Goal: Task Accomplishment & Management: Manage account settings

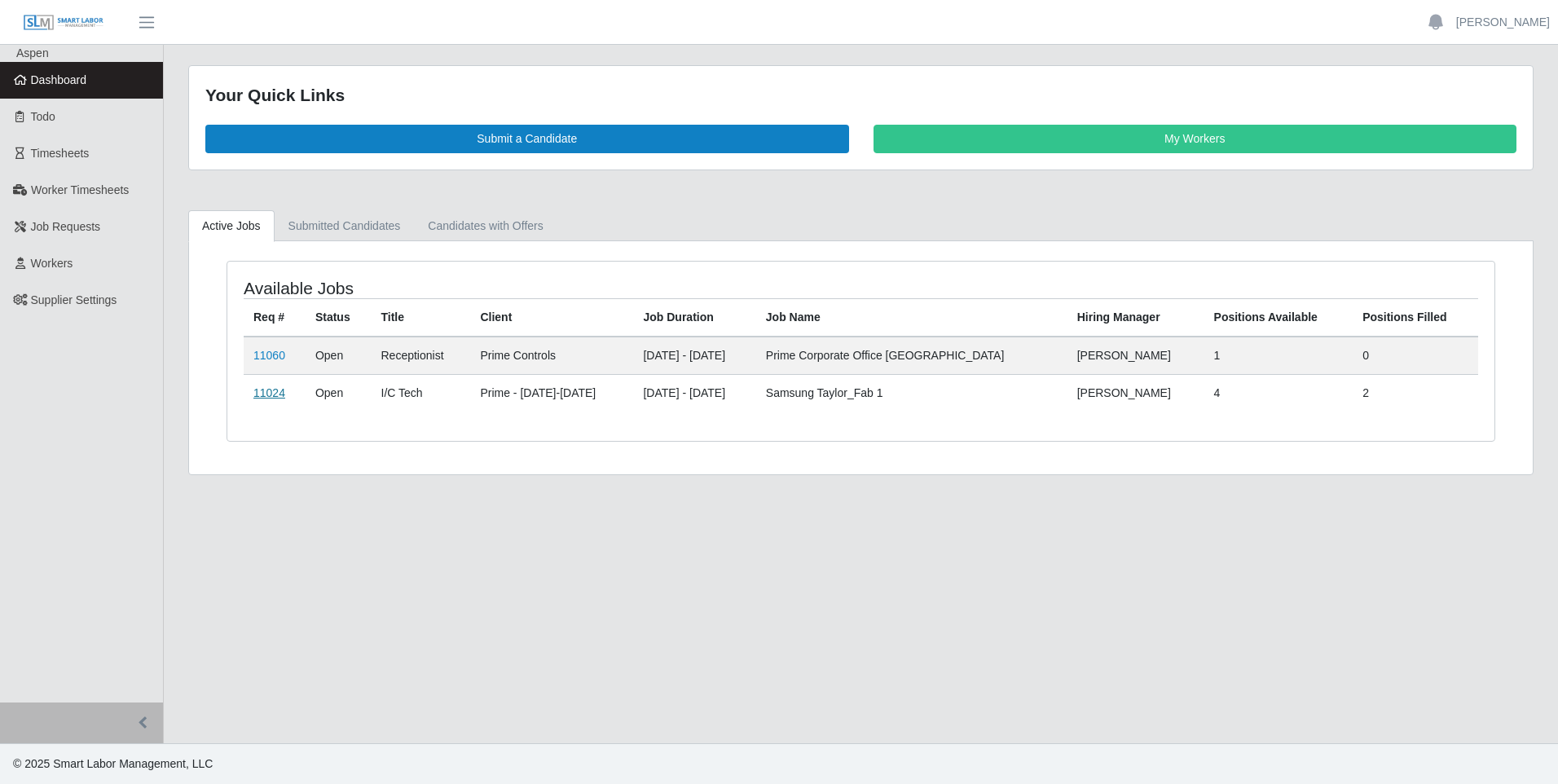
click at [276, 391] on link "11024" at bounding box center [269, 392] width 32 height 13
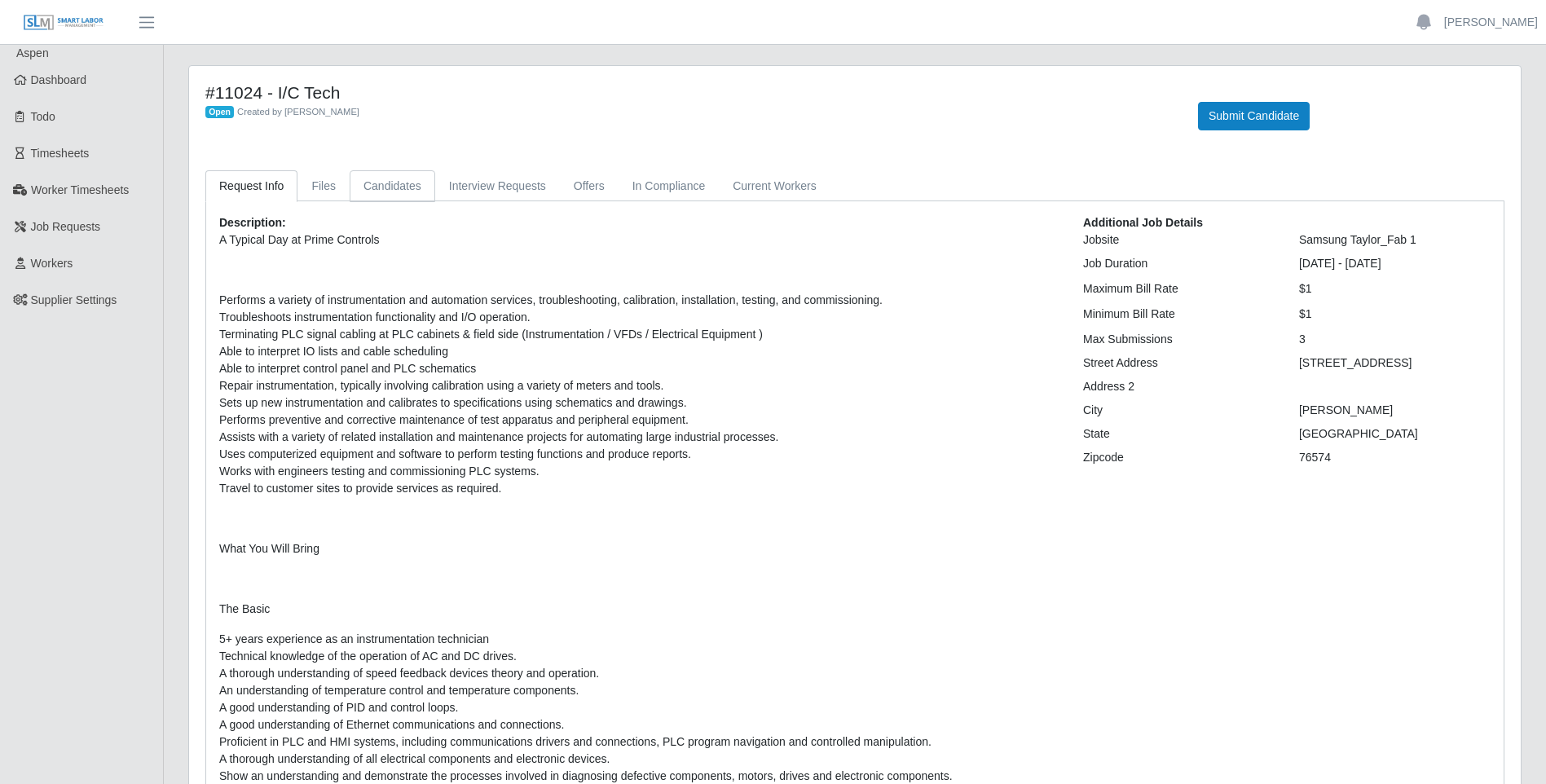
click at [384, 192] on link "Candidates" at bounding box center [392, 186] width 86 height 32
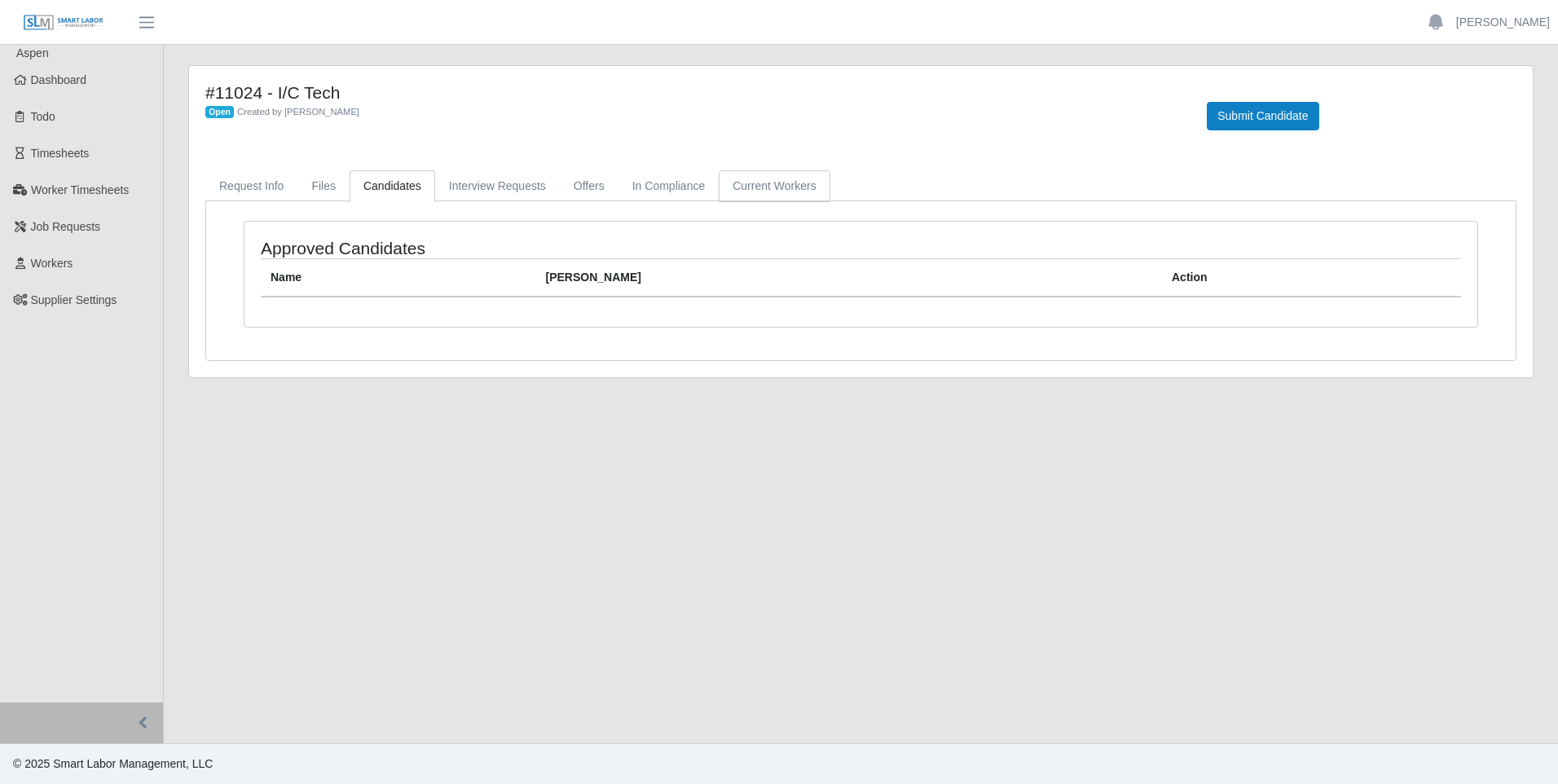
click at [754, 192] on link "Current Workers" at bounding box center [775, 186] width 111 height 32
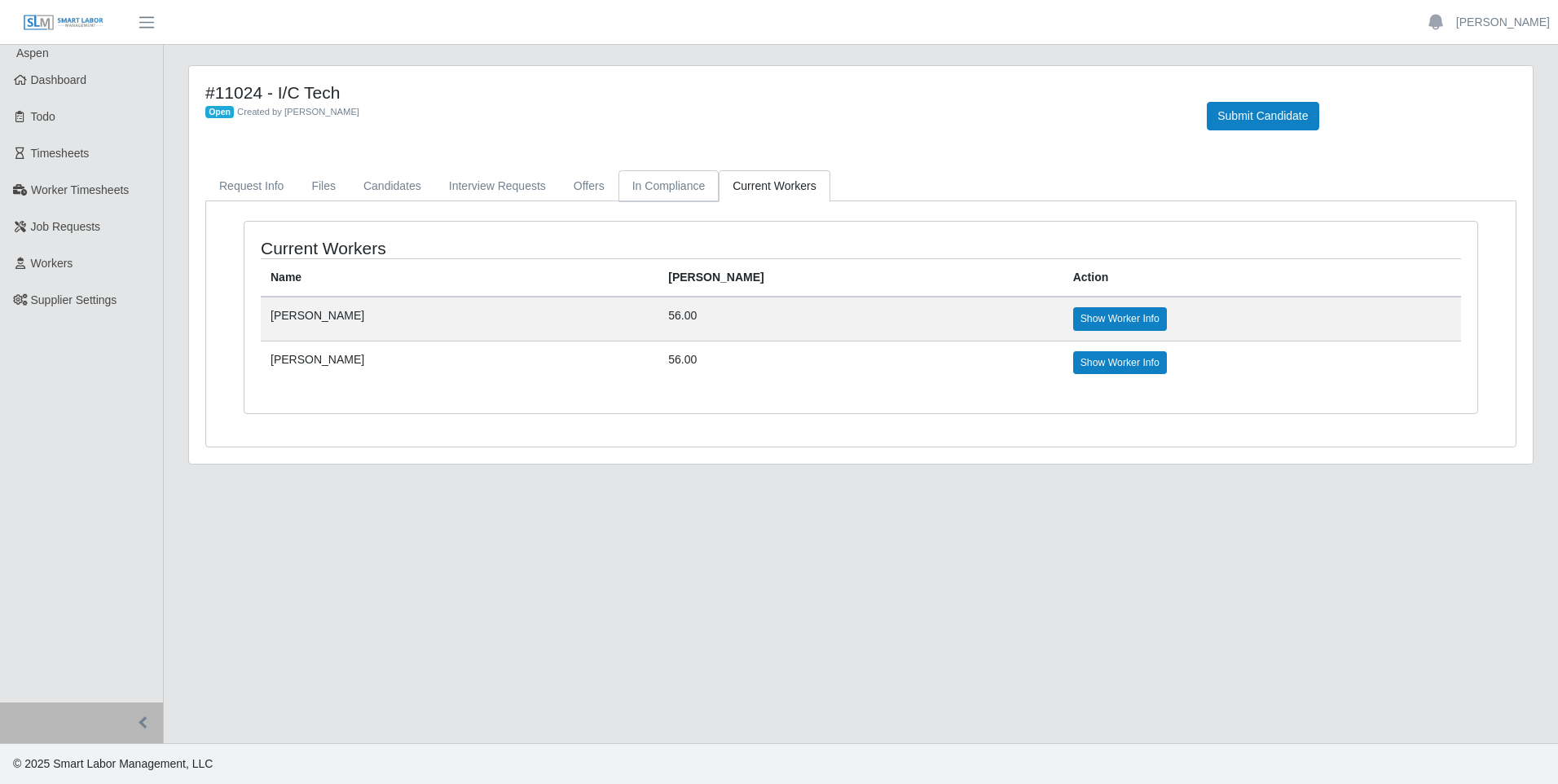
click at [650, 190] on link "In Compliance" at bounding box center [669, 186] width 101 height 32
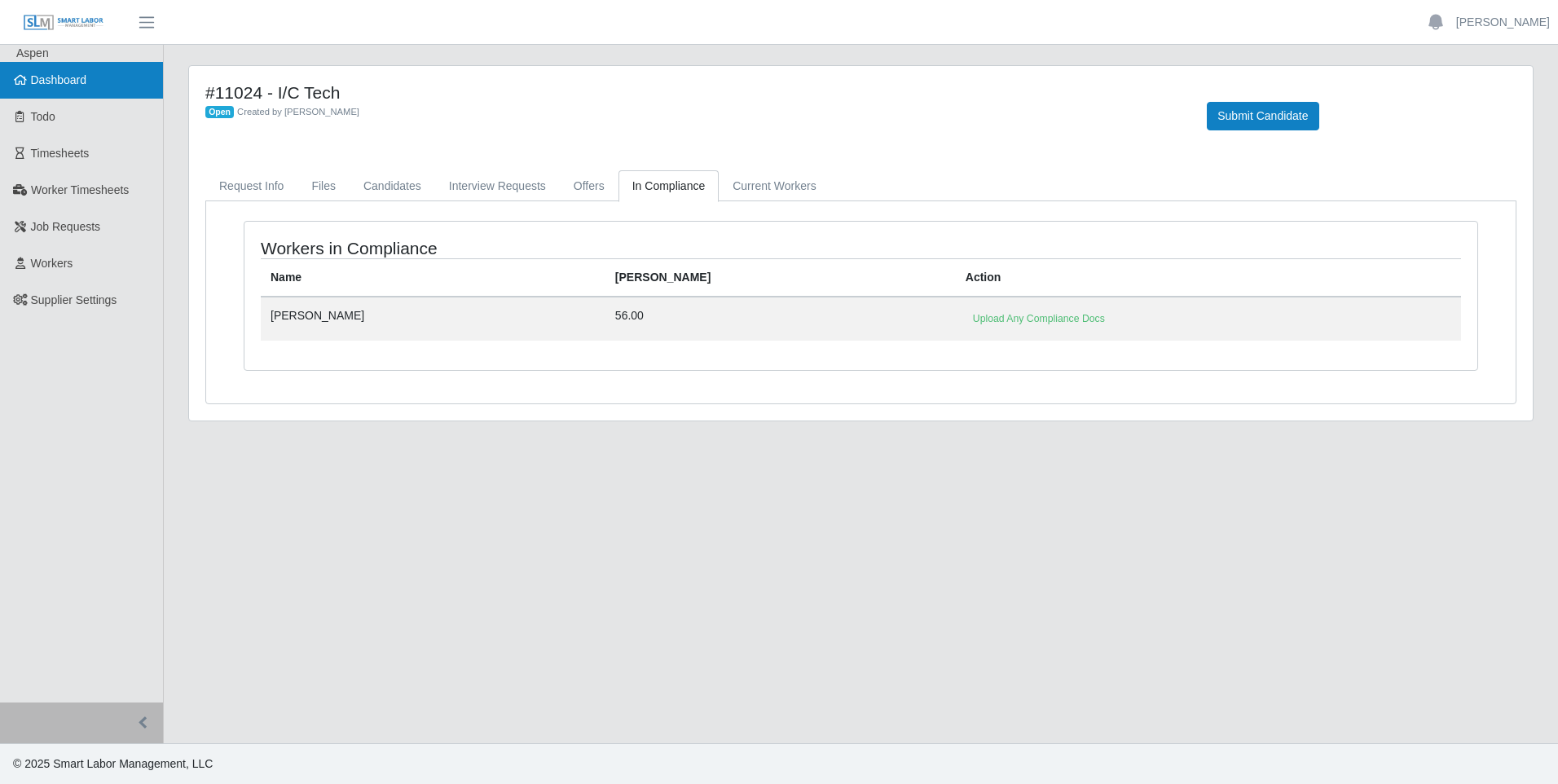
click at [43, 80] on span "Dashboard" at bounding box center [59, 80] width 56 height 13
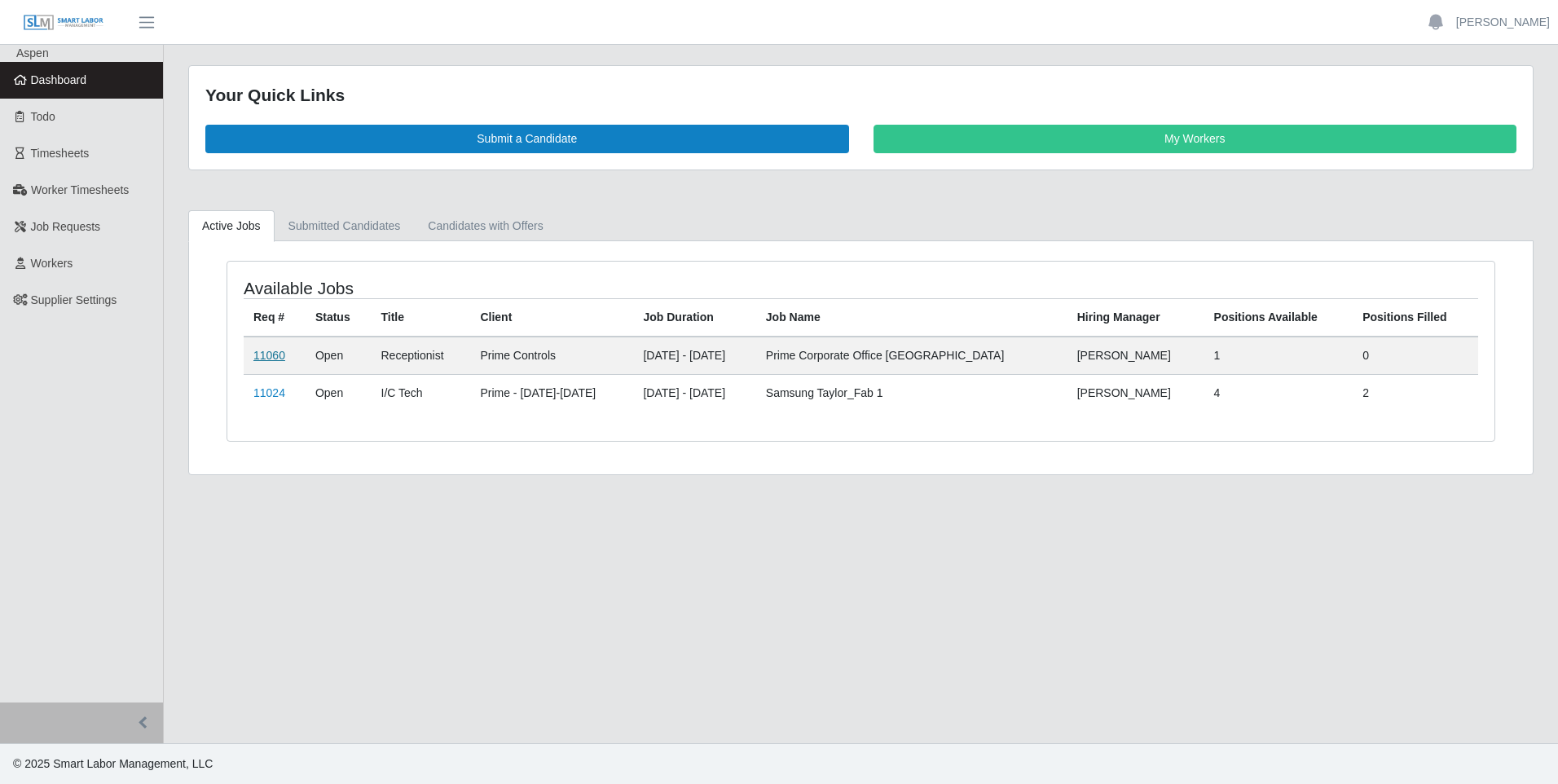
click at [269, 353] on link "11060" at bounding box center [269, 355] width 32 height 13
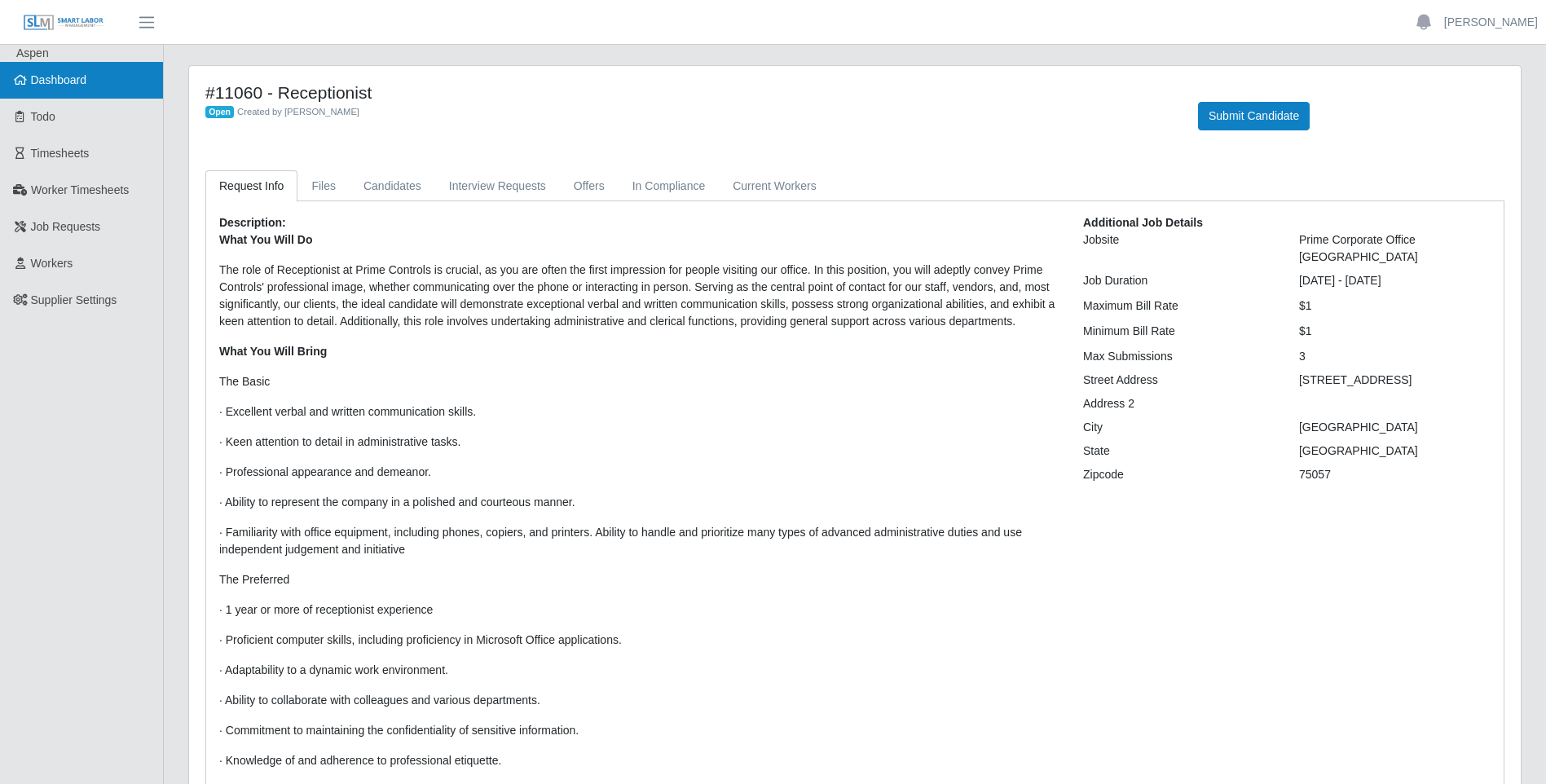
click at [49, 77] on span "Dashboard" at bounding box center [59, 80] width 56 height 13
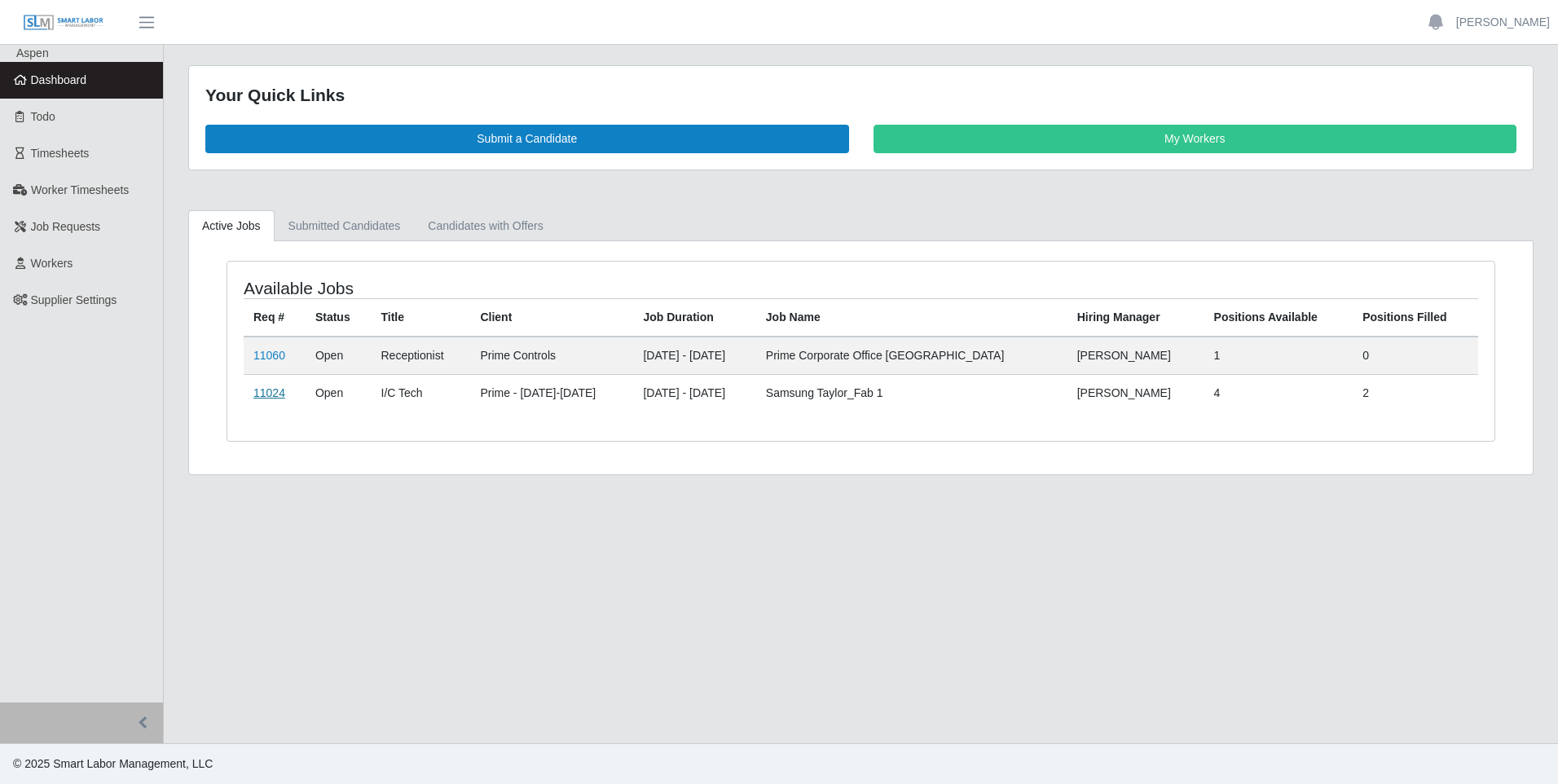
click at [258, 399] on link "11024" at bounding box center [269, 392] width 32 height 13
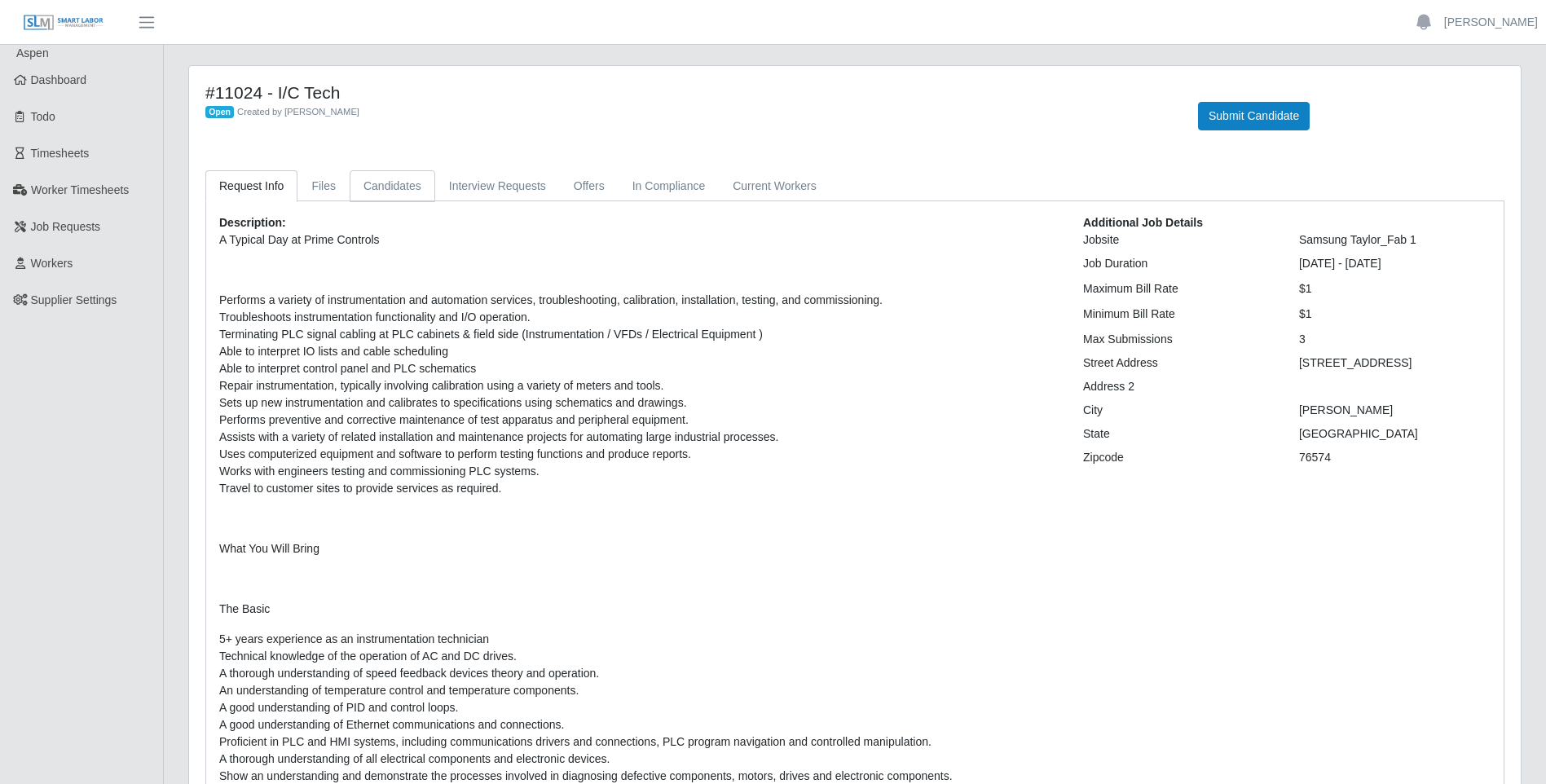
click at [388, 185] on link "Candidates" at bounding box center [392, 186] width 86 height 32
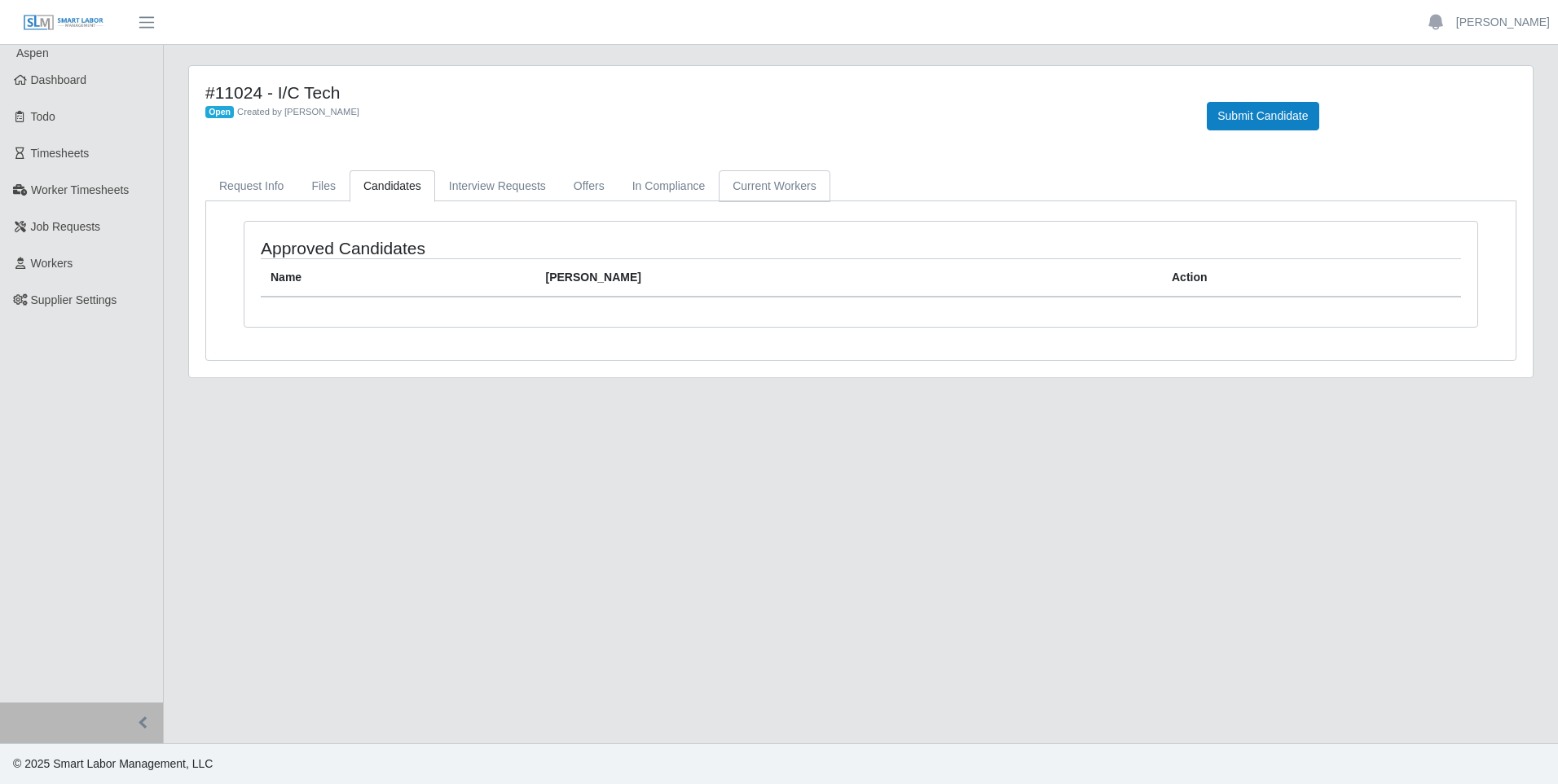
click at [789, 181] on link "Current Workers" at bounding box center [775, 186] width 111 height 32
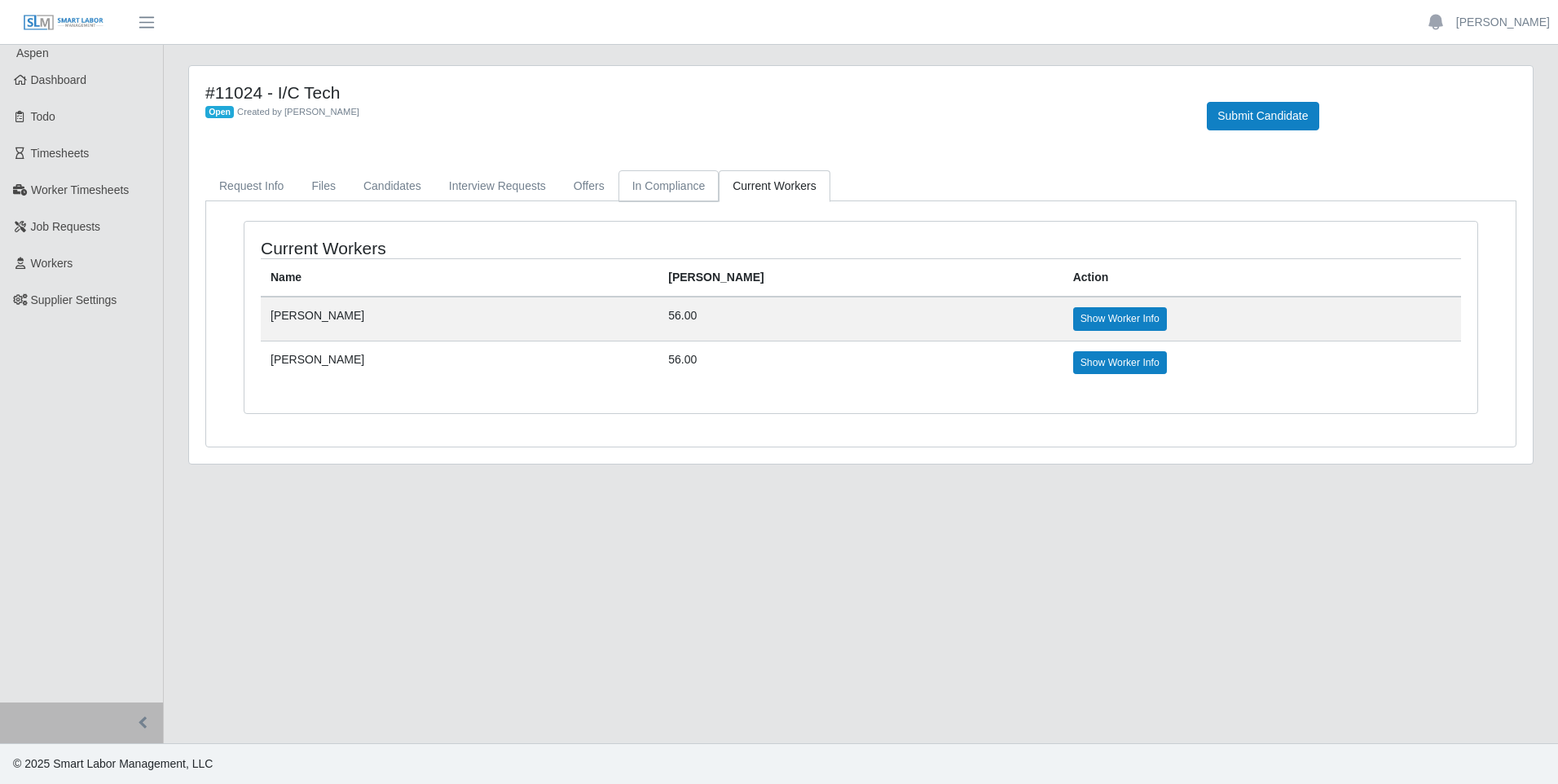
click at [639, 191] on link "In Compliance" at bounding box center [669, 186] width 101 height 32
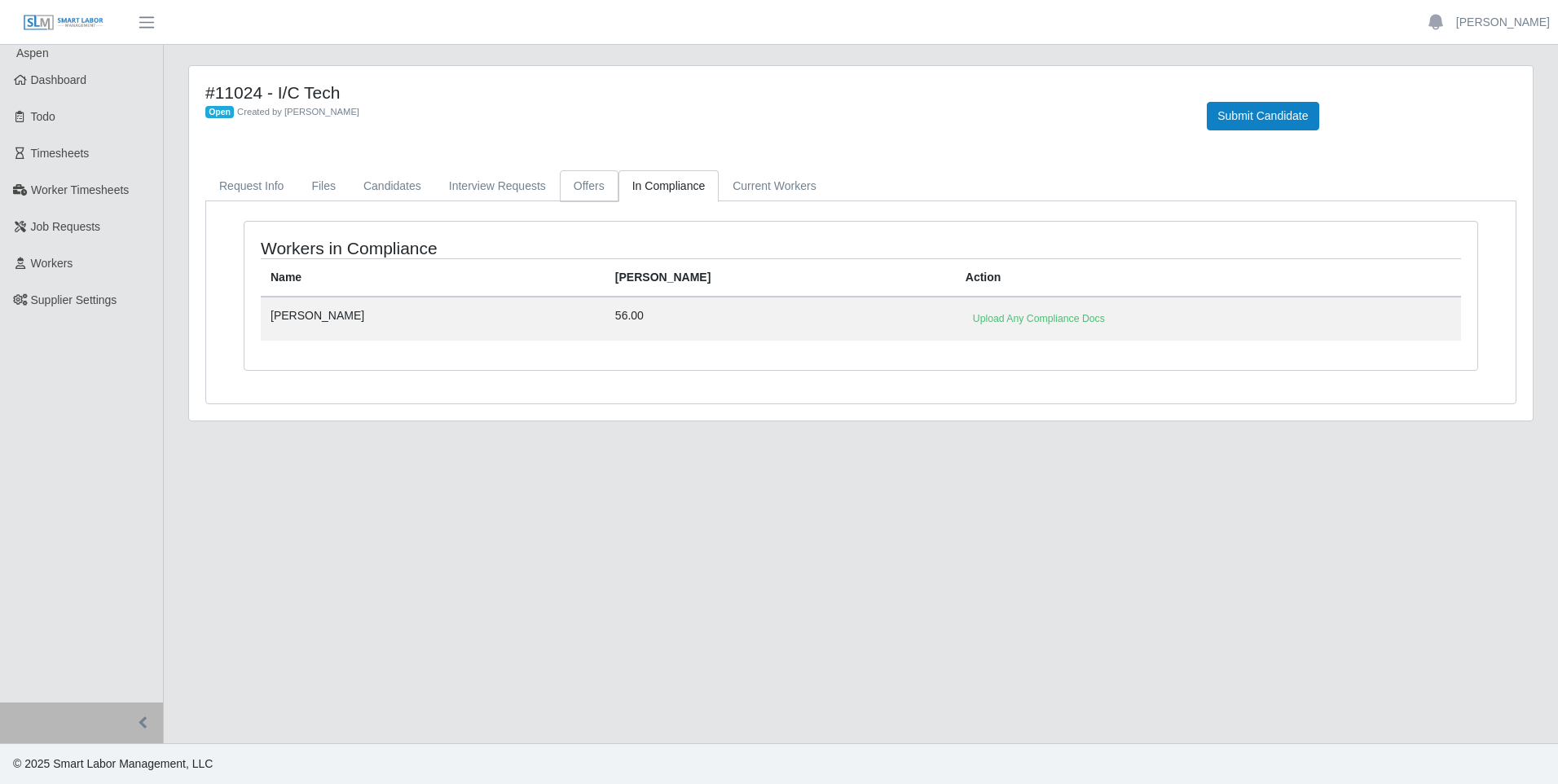
click at [579, 190] on link "Offers" at bounding box center [589, 186] width 59 height 32
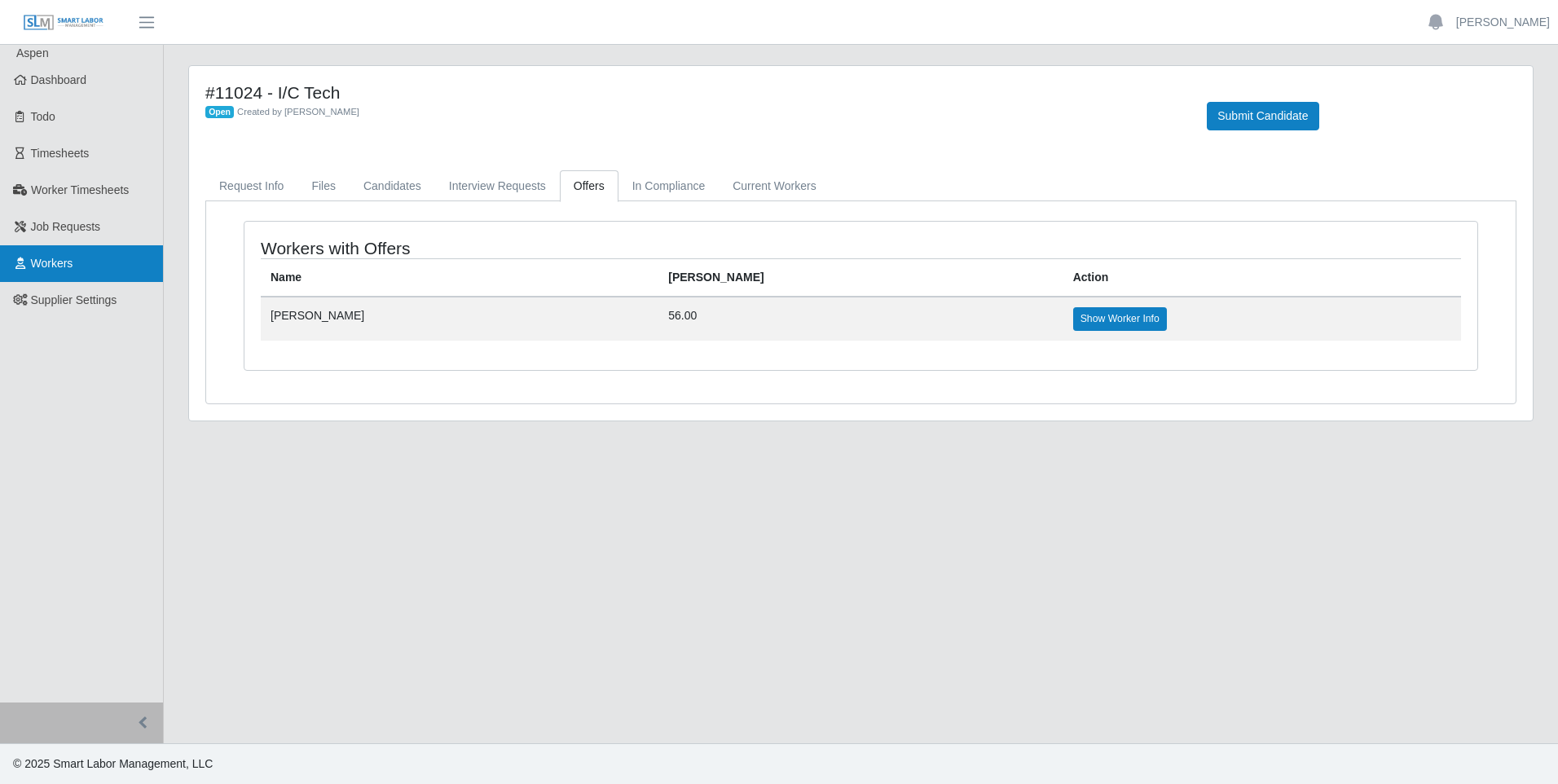
click at [60, 251] on link "Workers" at bounding box center [81, 263] width 163 height 36
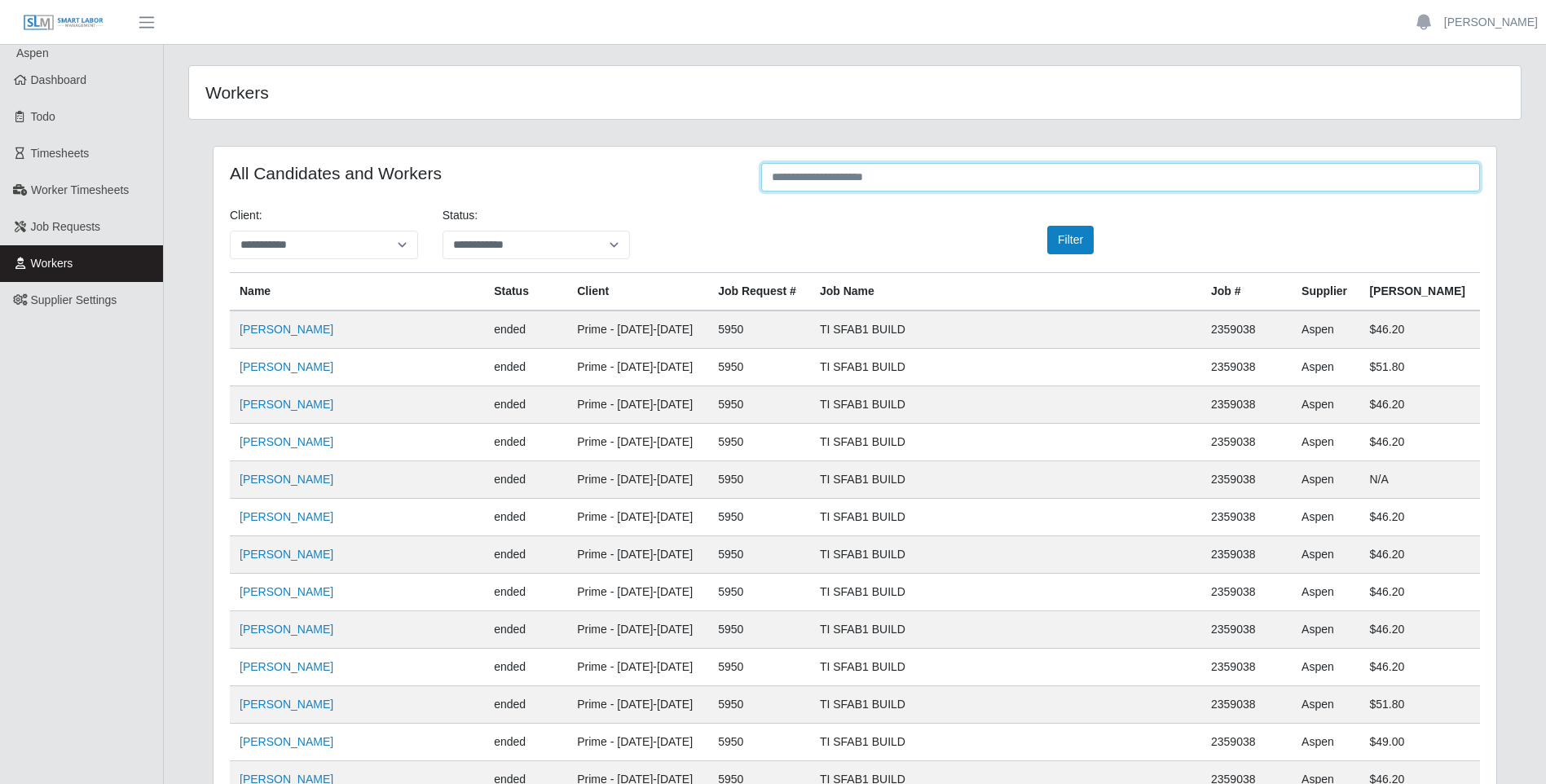
click at [798, 188] on input "text" at bounding box center [1121, 177] width 719 height 29
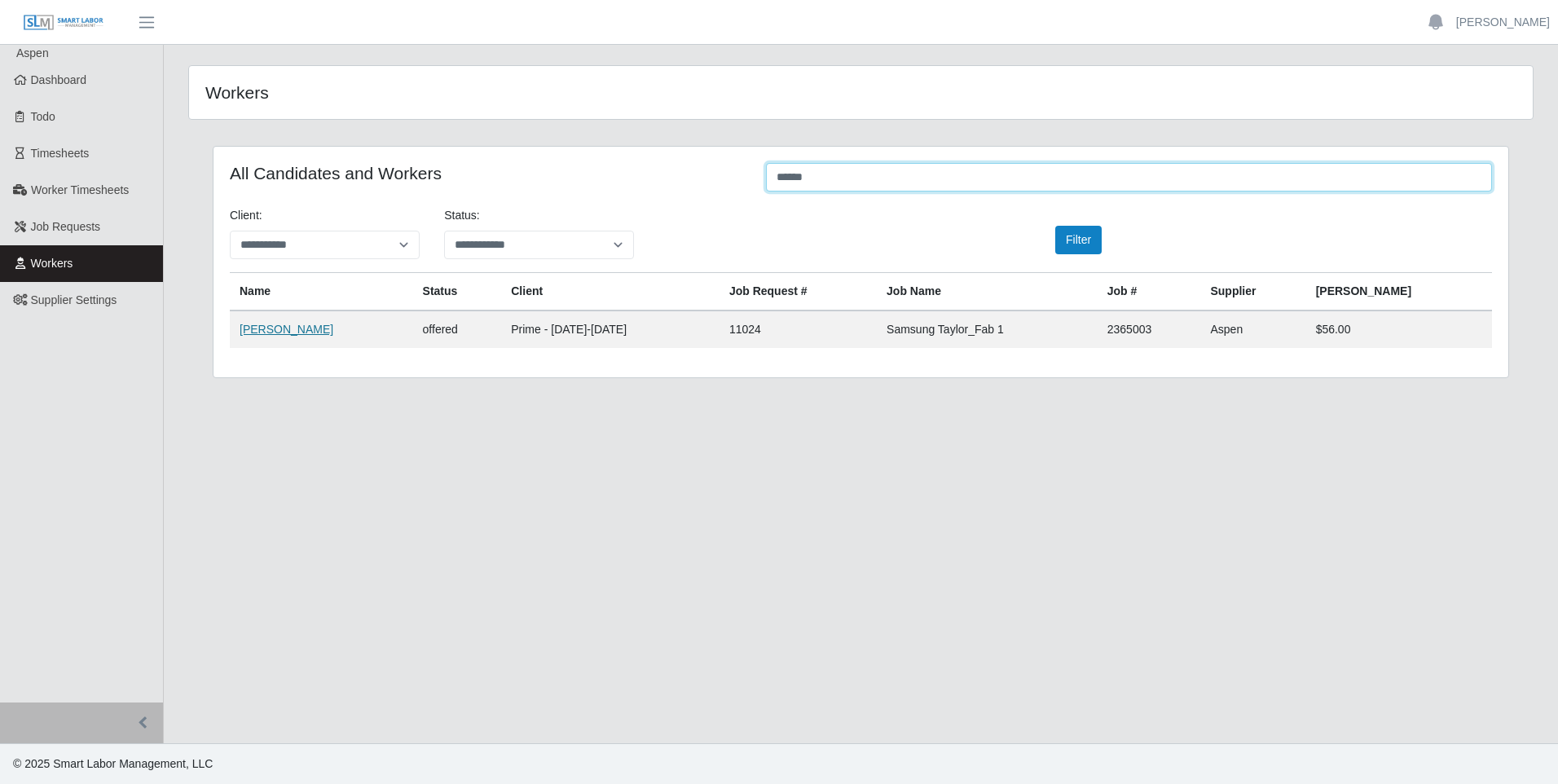
type input "******"
click at [267, 330] on link "[PERSON_NAME]" at bounding box center [286, 329] width 93 height 13
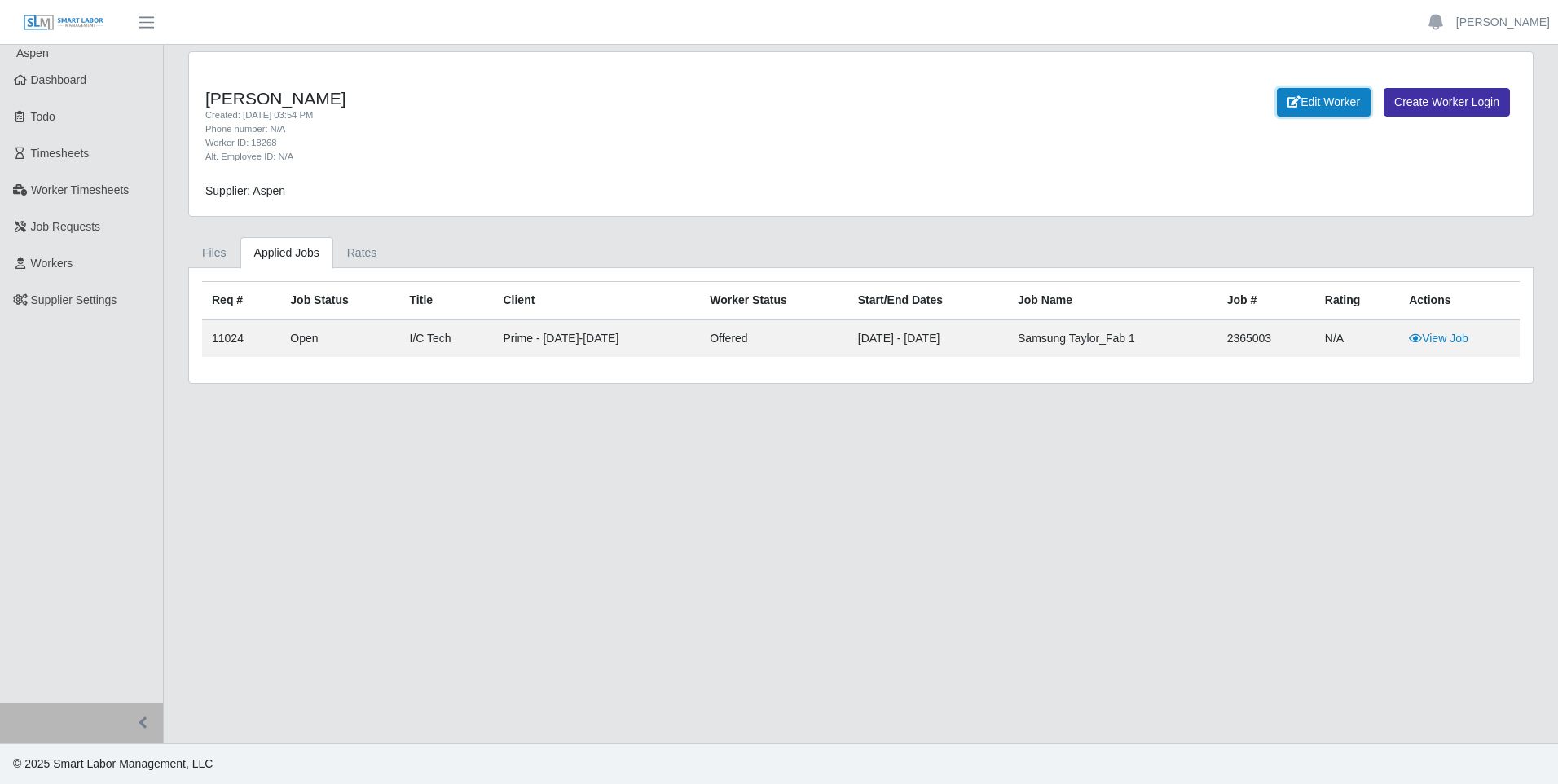
click at [1319, 101] on link "Edit Worker" at bounding box center [1324, 102] width 93 height 29
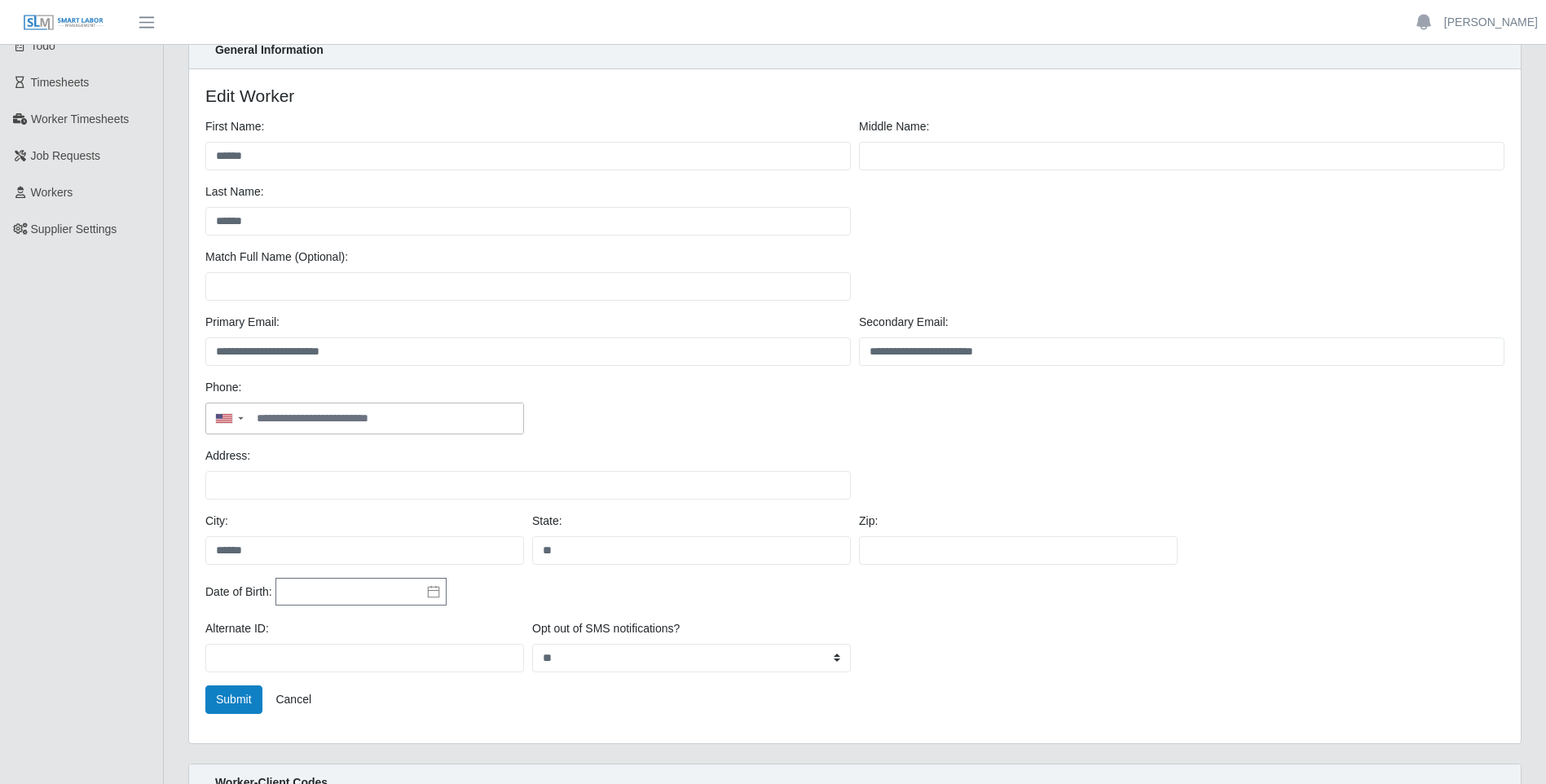
scroll to position [10, 0]
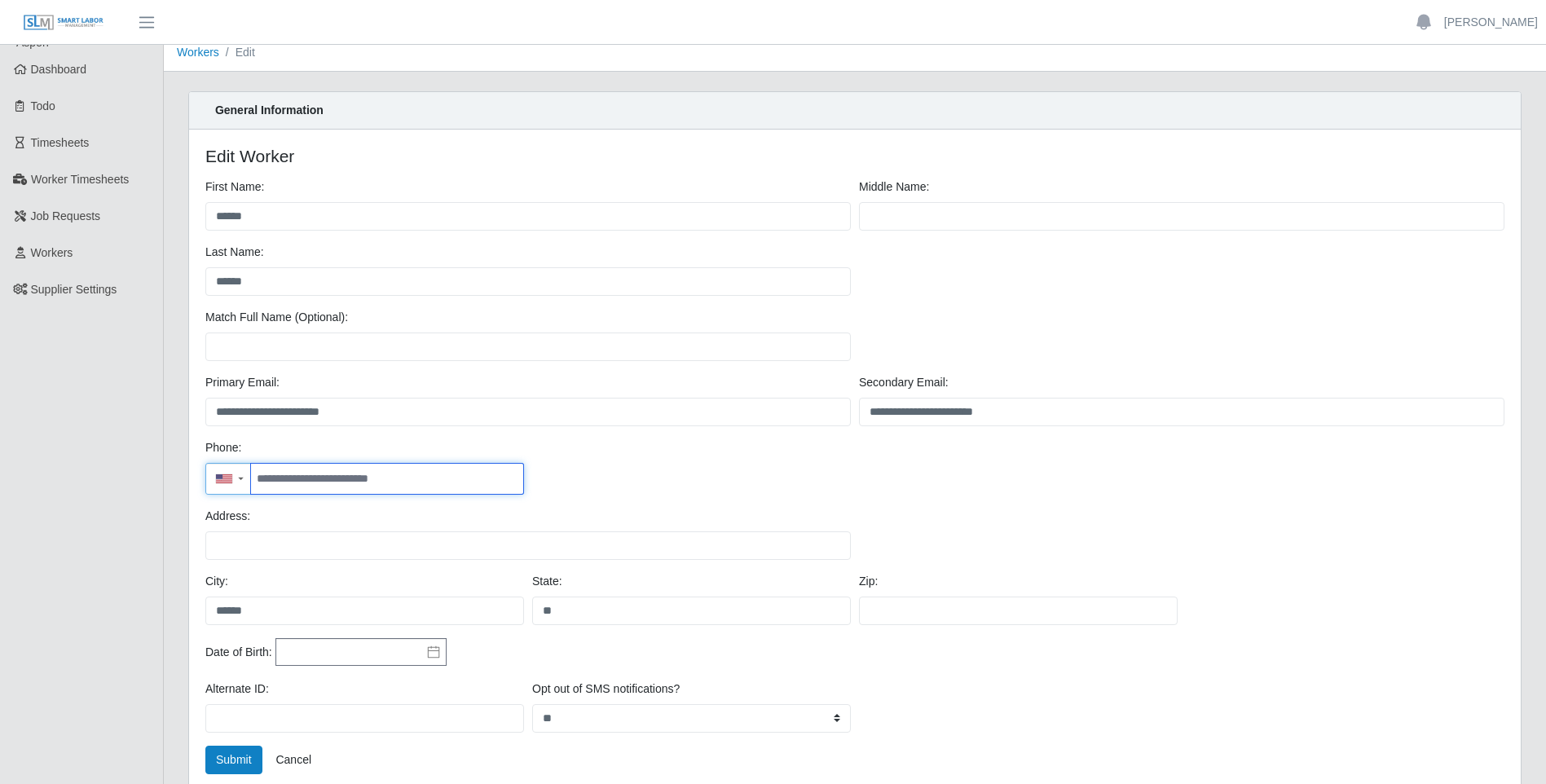
drag, startPoint x: 406, startPoint y: 481, endPoint x: 122, endPoint y: 492, distance: 284.2
click at [122, 492] on div "**********" at bounding box center [773, 511] width 1546 height 953
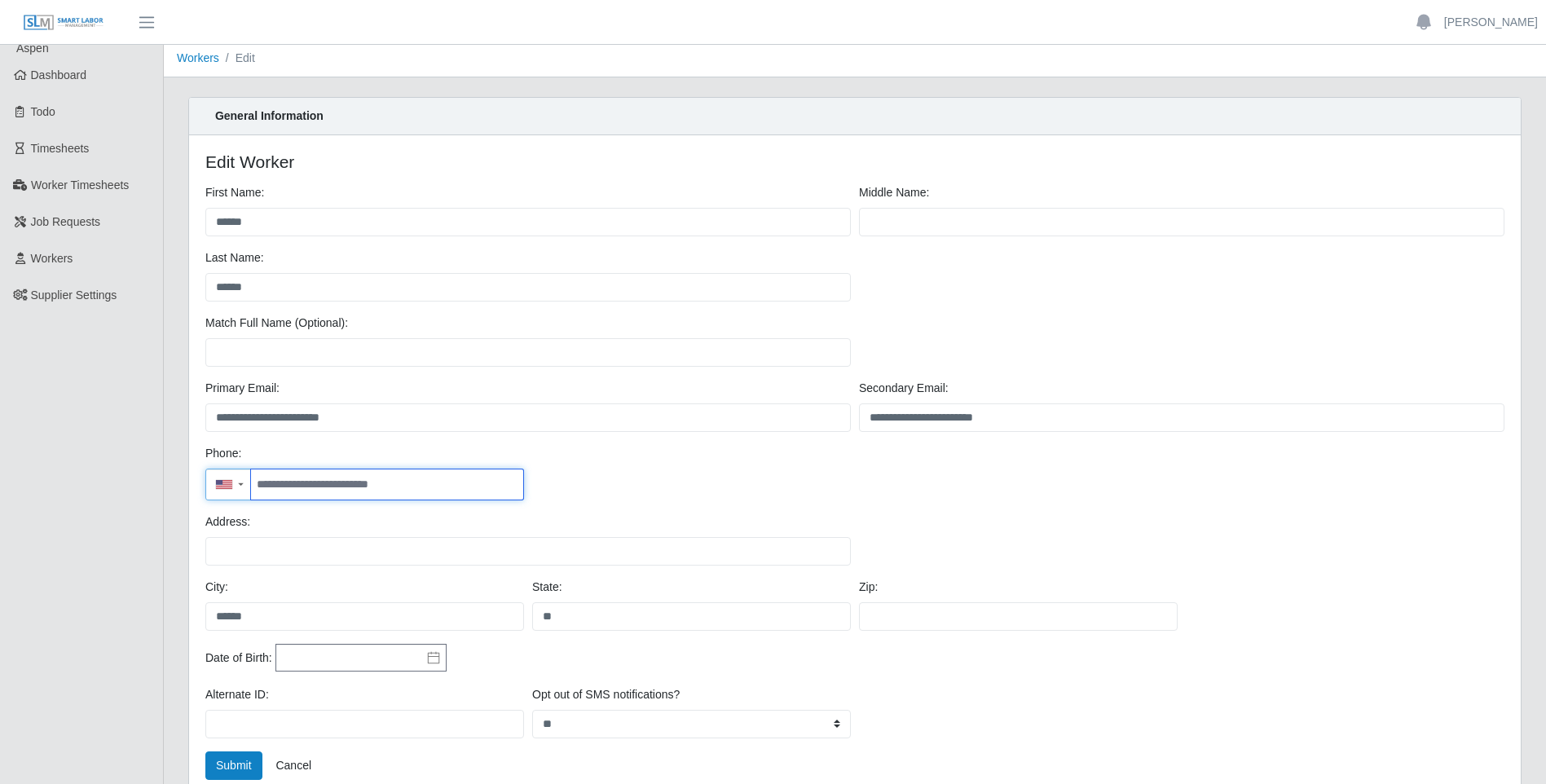
scroll to position [0, 0]
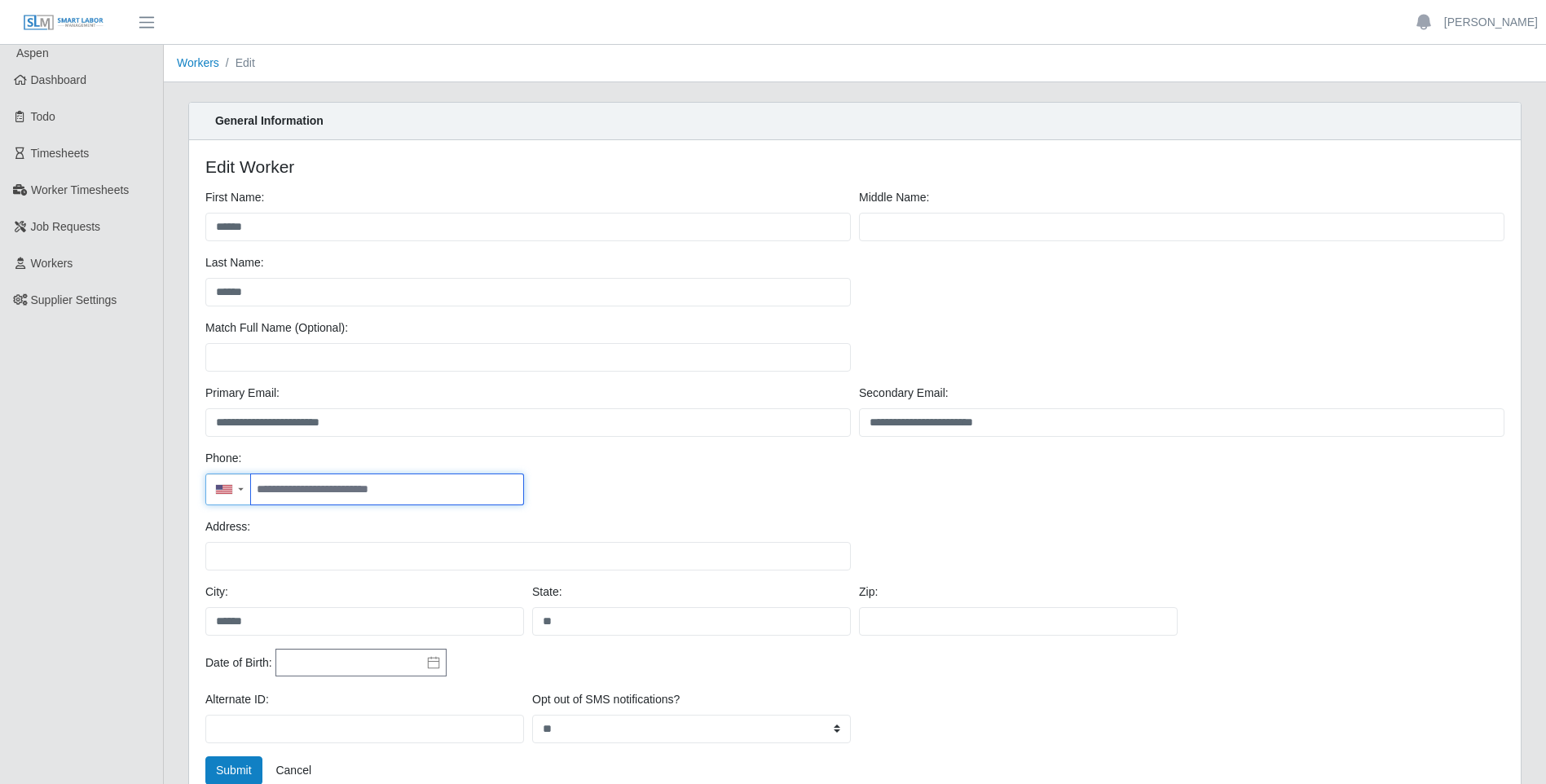
paste input "**********"
type input "*"
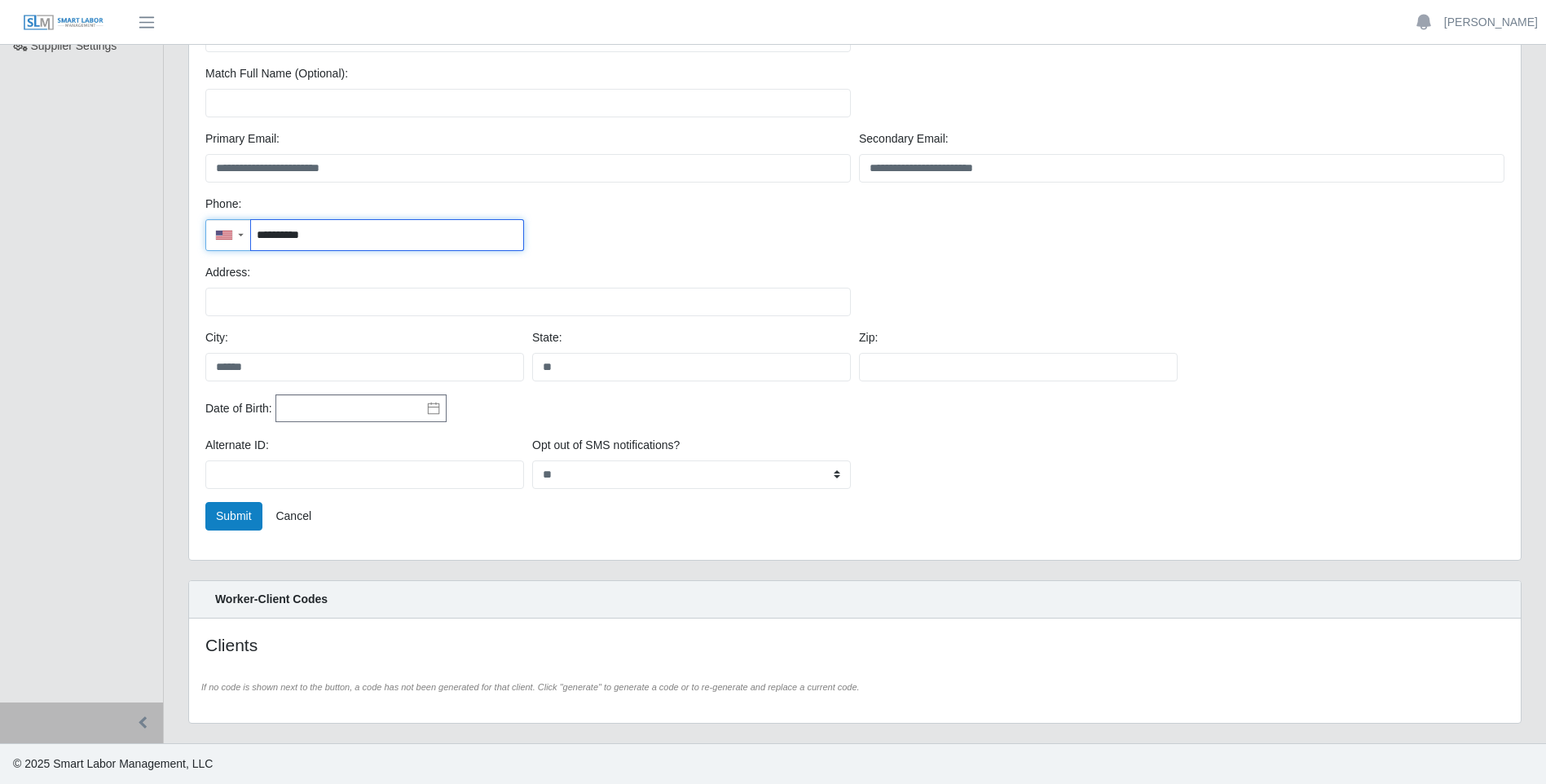
scroll to position [255, 0]
type input "**********"
click at [226, 525] on button "Submit" at bounding box center [234, 515] width 57 height 29
